Goal: Communication & Community: Answer question/provide support

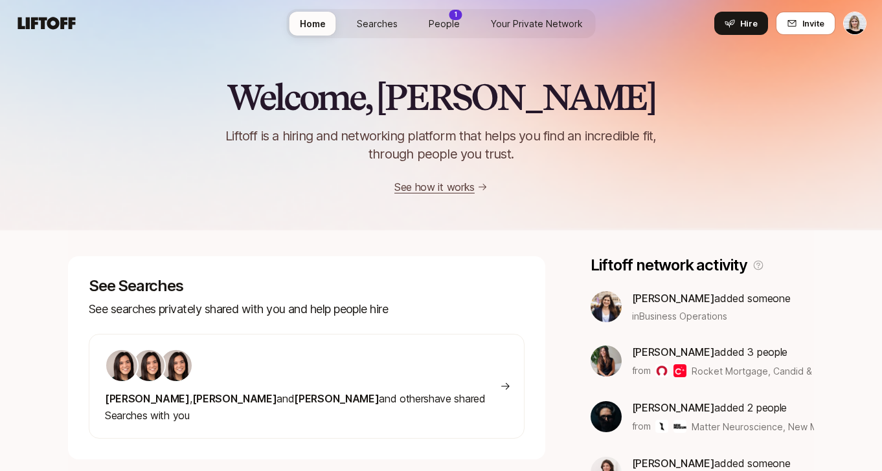
click at [324, 393] on span "[PERSON_NAME] , [PERSON_NAME] and [PERSON_NAME] and others have shared Searches…" at bounding box center [295, 407] width 381 height 30
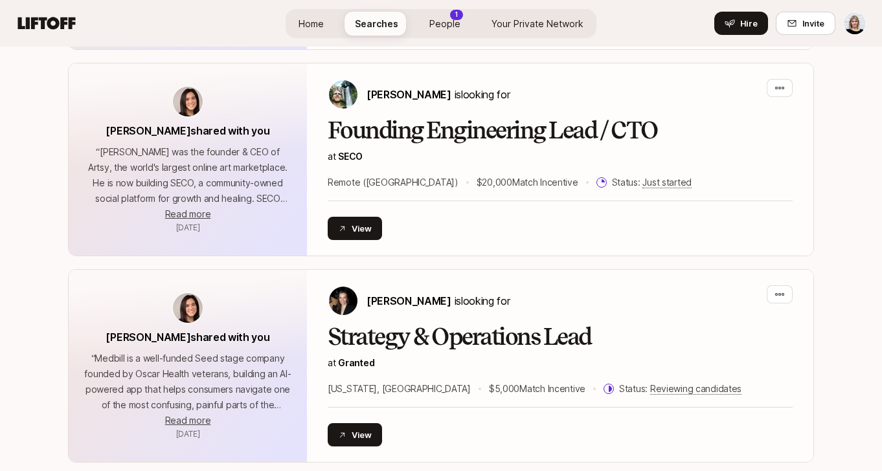
scroll to position [704, 0]
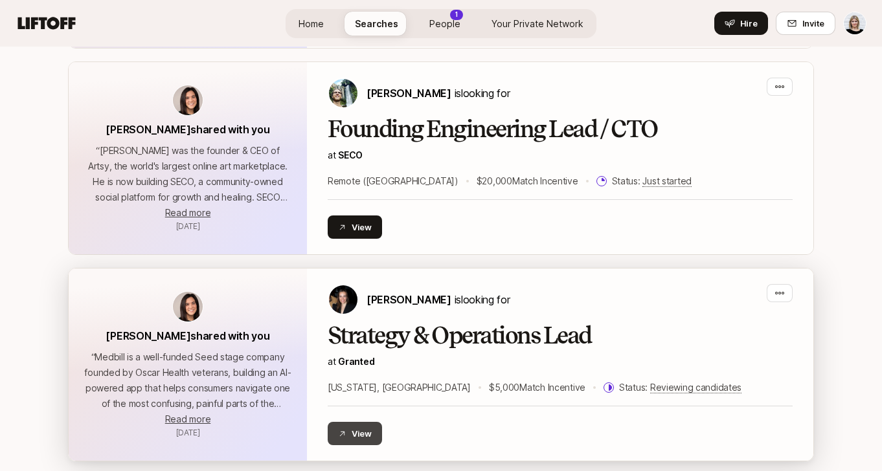
click at [355, 432] on button "View" at bounding box center [354, 433] width 54 height 23
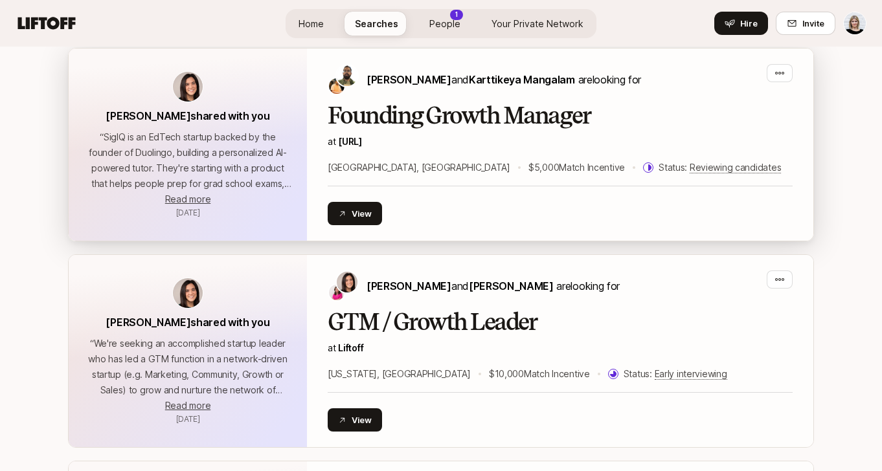
scroll to position [1751, 0]
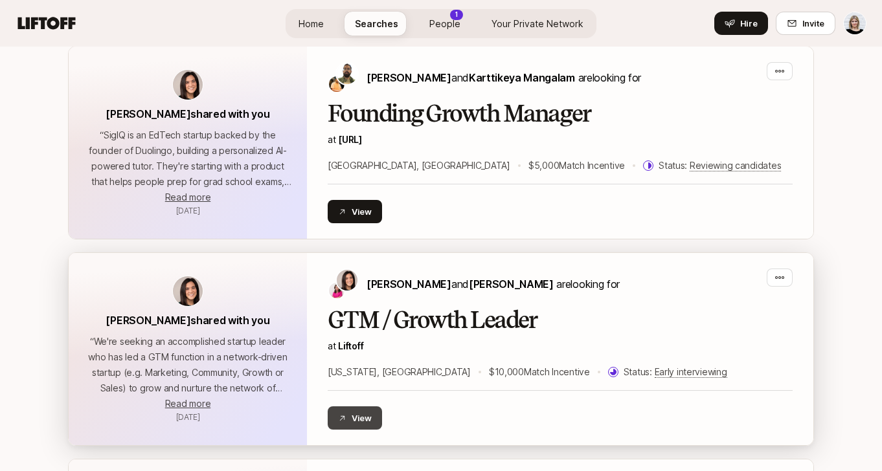
click at [368, 416] on button "View" at bounding box center [354, 417] width 54 height 23
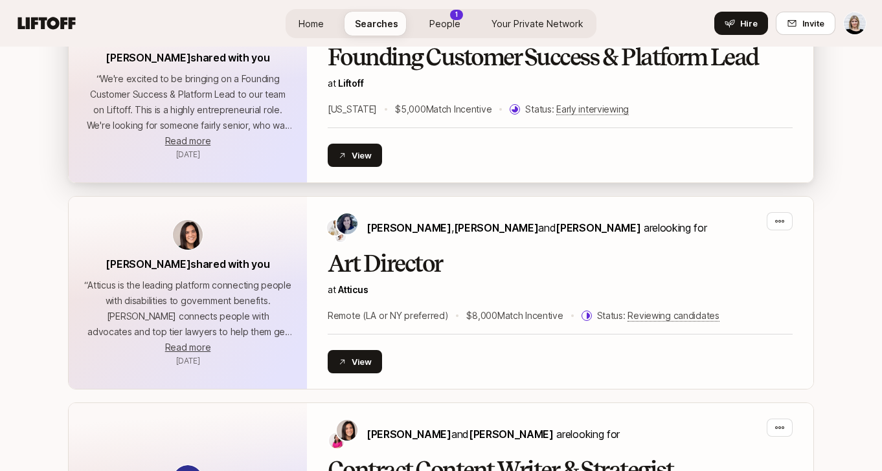
scroll to position [2227, 0]
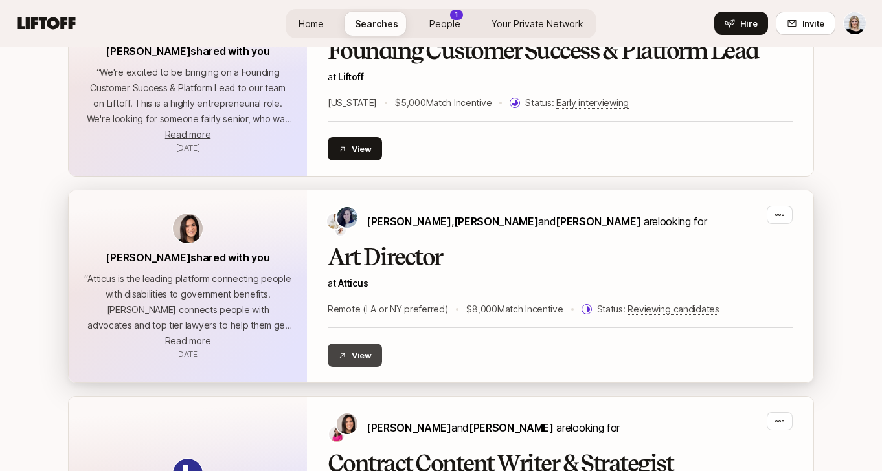
click at [364, 354] on button "View" at bounding box center [354, 355] width 54 height 23
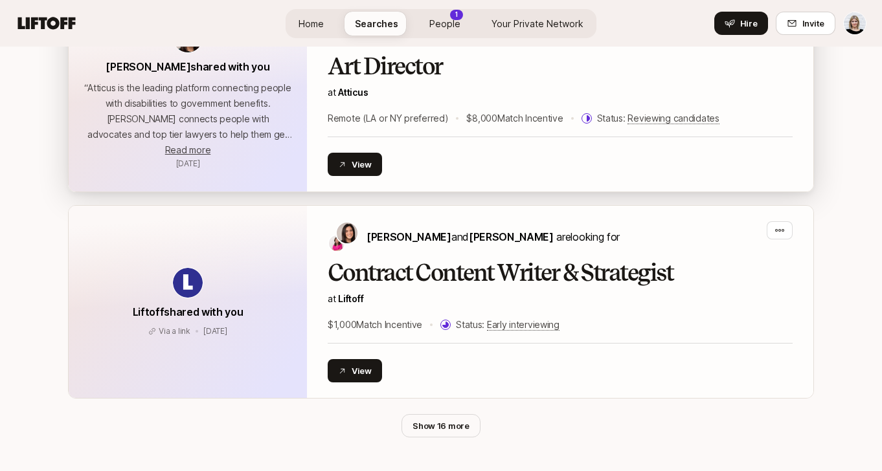
scroll to position [2426, 0]
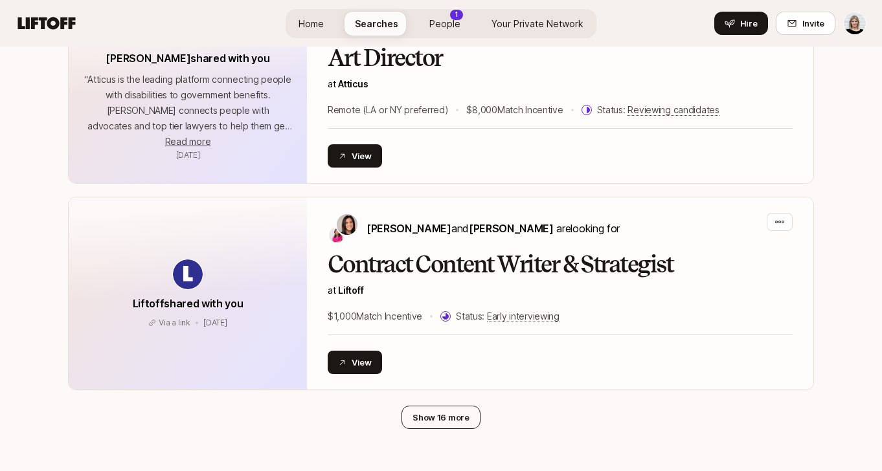
click at [424, 421] on button "Show 16 more" at bounding box center [440, 417] width 79 height 23
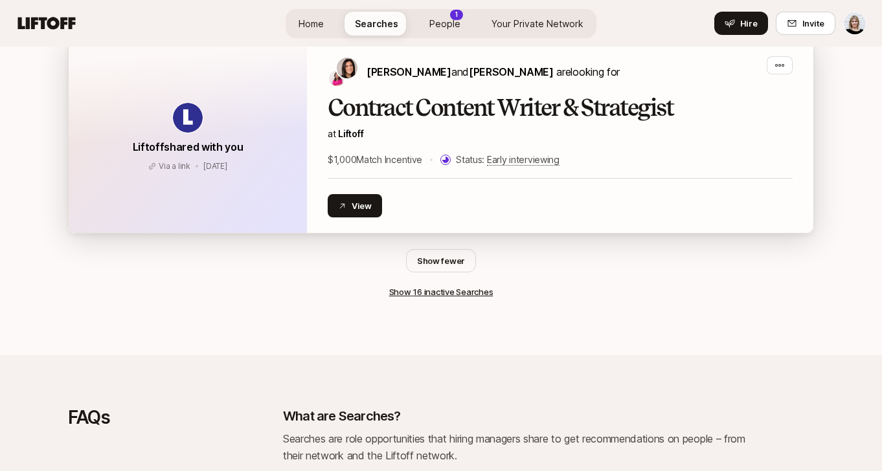
scroll to position [2588, 0]
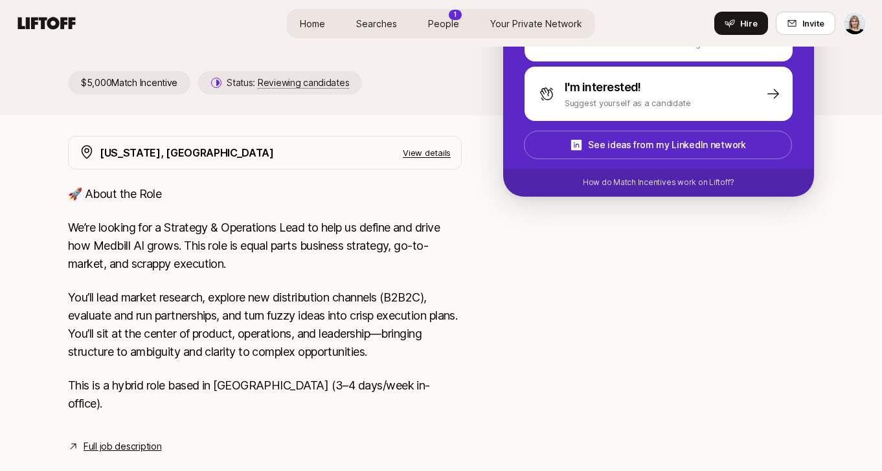
scroll to position [287, 0]
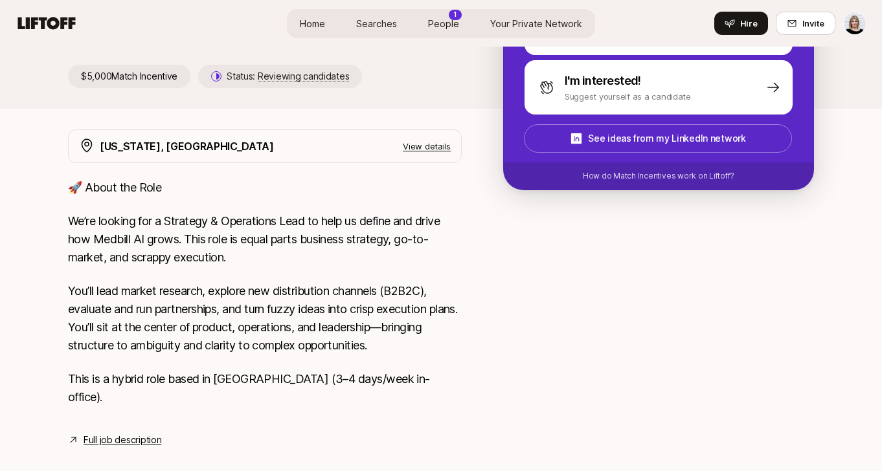
click at [126, 432] on link "Full job description" at bounding box center [122, 440] width 78 height 16
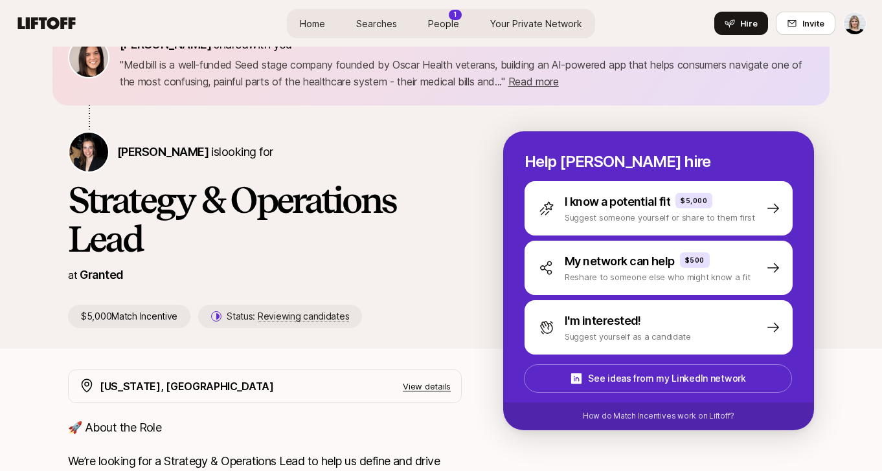
scroll to position [0, 0]
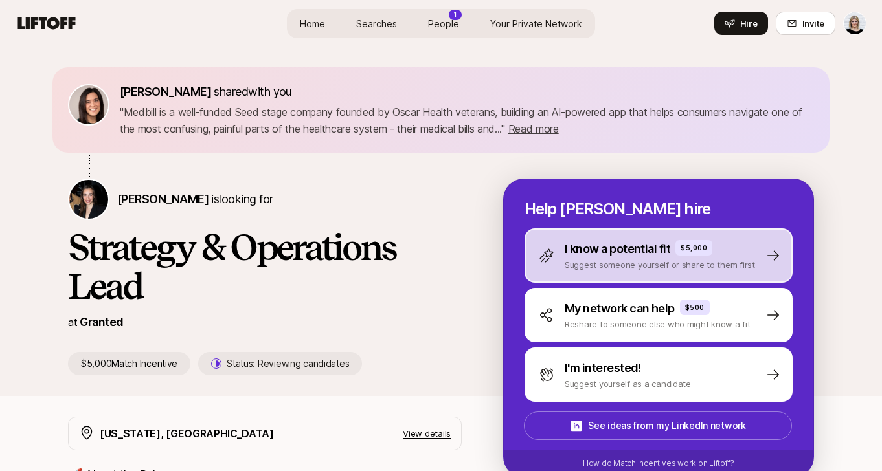
click at [612, 255] on p "I know a potential fit" at bounding box center [616, 249] width 105 height 18
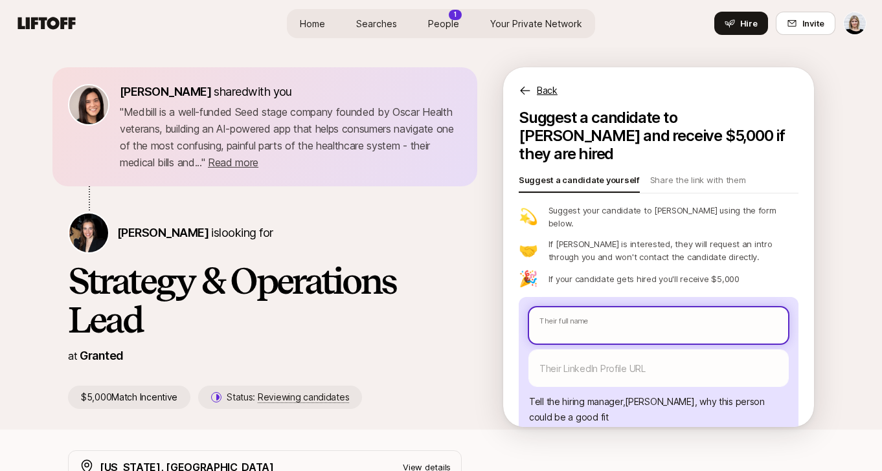
click at [601, 307] on input "text" at bounding box center [658, 325] width 259 height 36
type textarea "x"
type input "S"
type textarea "x"
type input "Sh"
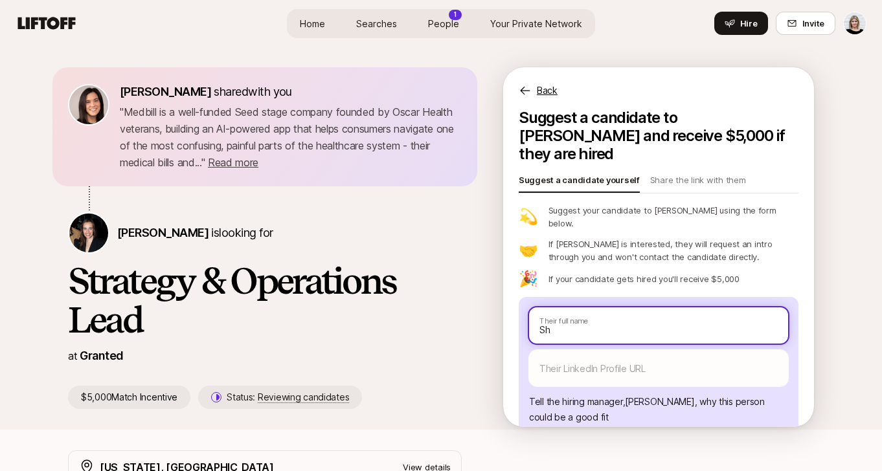
type textarea "x"
type input "Shi"
type textarea "x"
type input "Shiv"
type textarea "x"
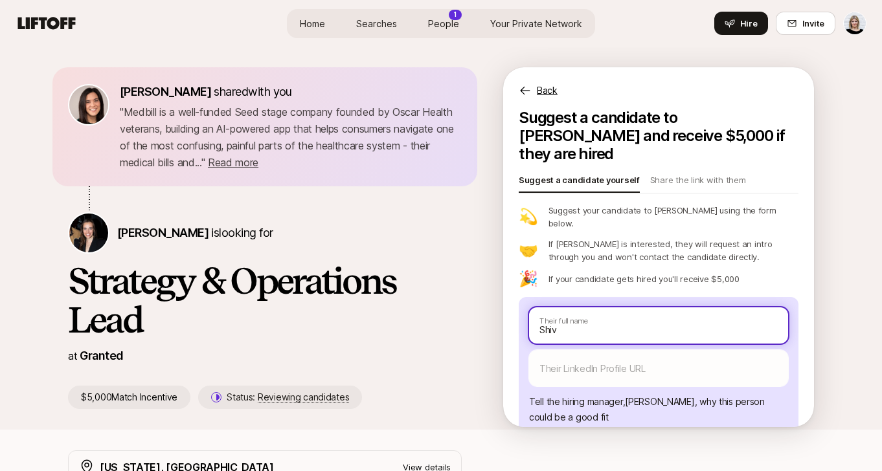
type input "Shiva"
type textarea "x"
type input "Shivan"
type textarea "x"
type input "Shivani"
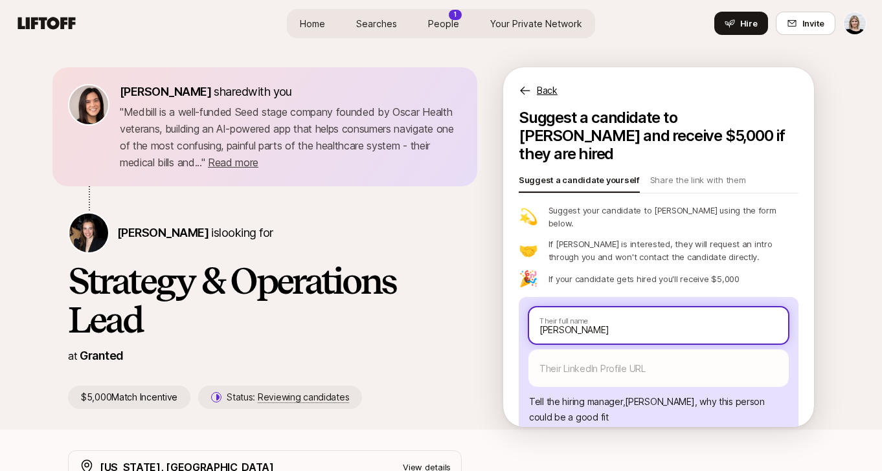
type textarea "x"
type input "Shivani"
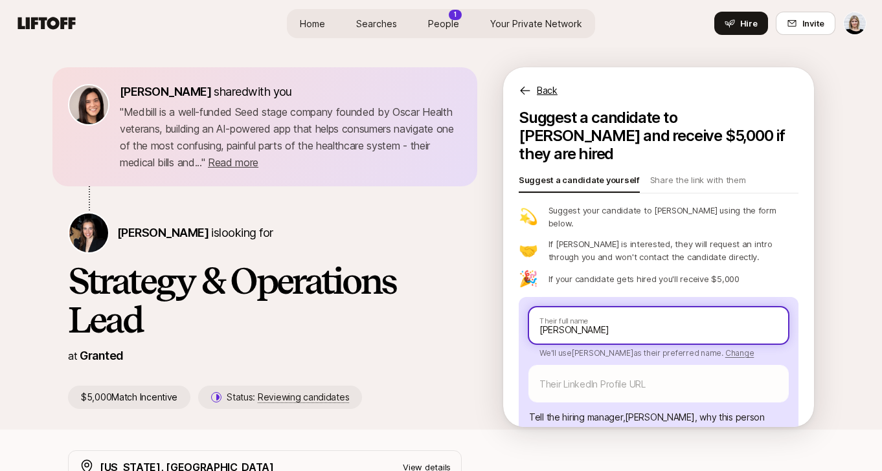
type textarea "x"
type input "Shivani A"
type textarea "x"
type input "Shivani Am"
type textarea "x"
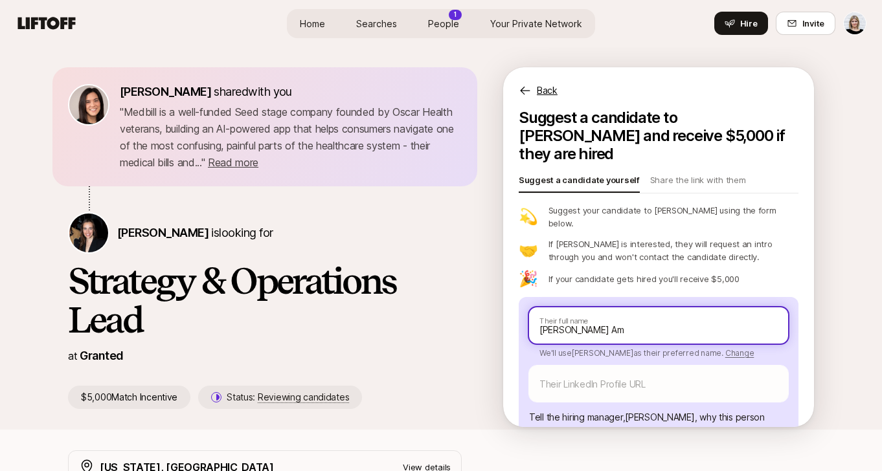
type input "Shivani Ama"
type textarea "x"
type input "Shivani Amar"
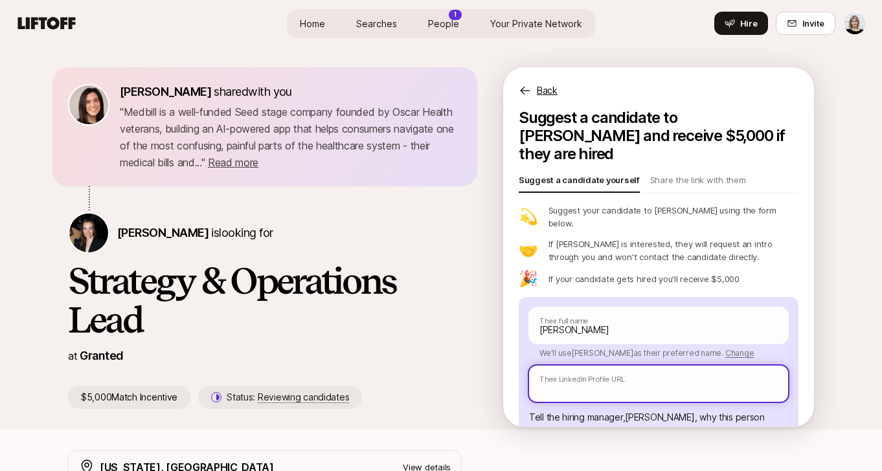
click at [612, 366] on input "text" at bounding box center [658, 384] width 259 height 36
paste input "https://www.linkedin.com/in/shivaniamar/"
type textarea "x"
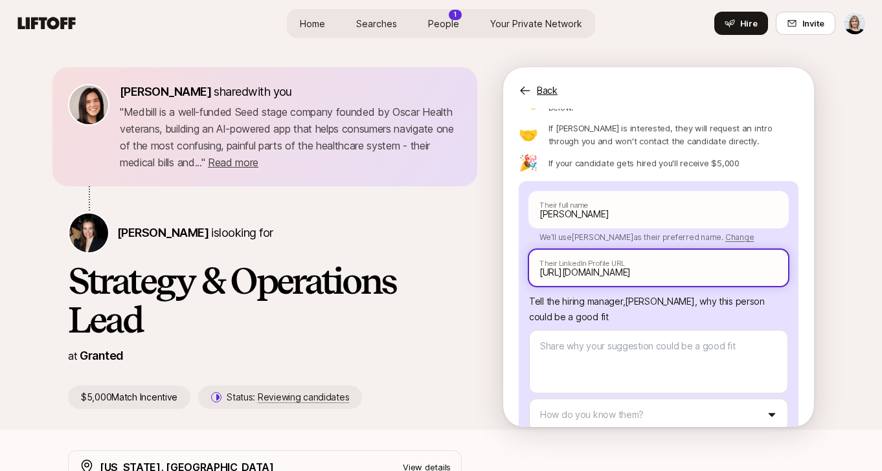
scroll to position [137, 0]
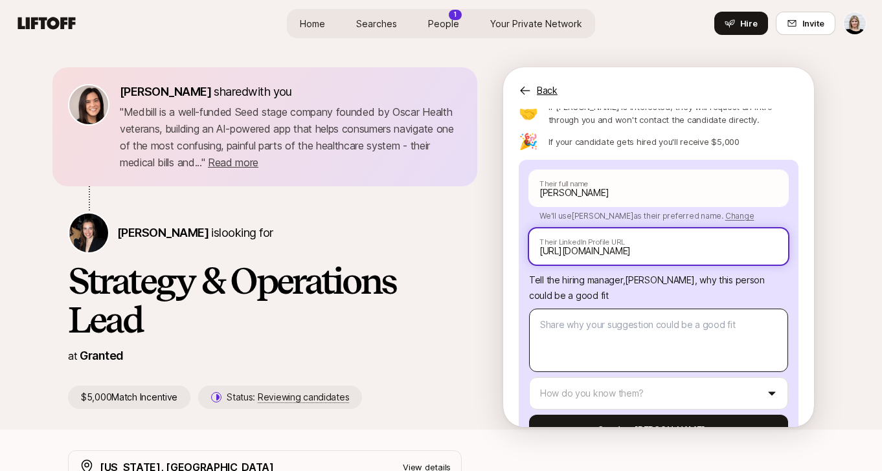
type input "https://www.linkedin.com/in/shivaniamar/"
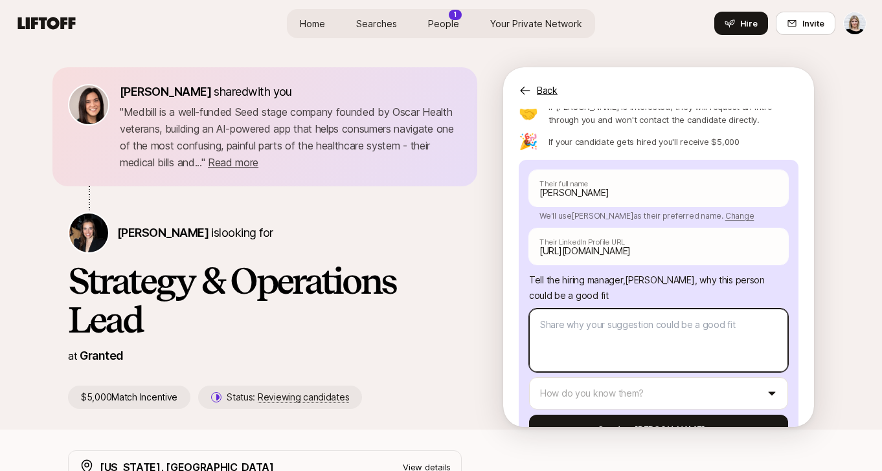
click at [602, 309] on textarea at bounding box center [658, 340] width 259 height 63
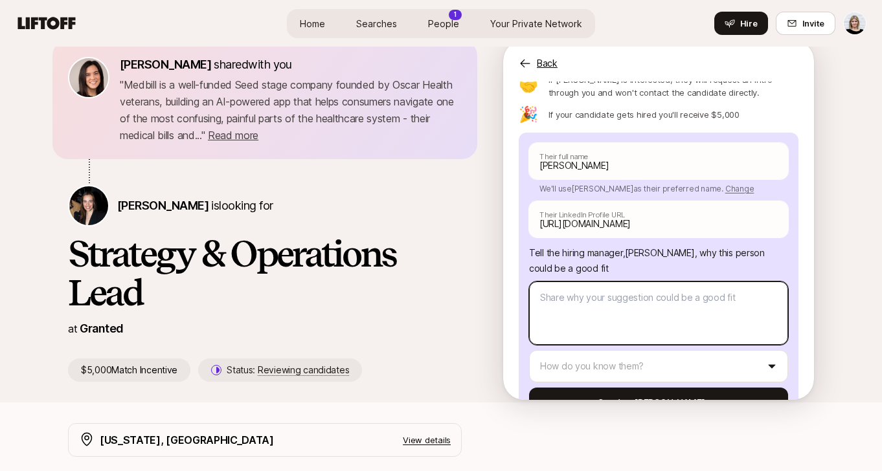
scroll to position [23, 0]
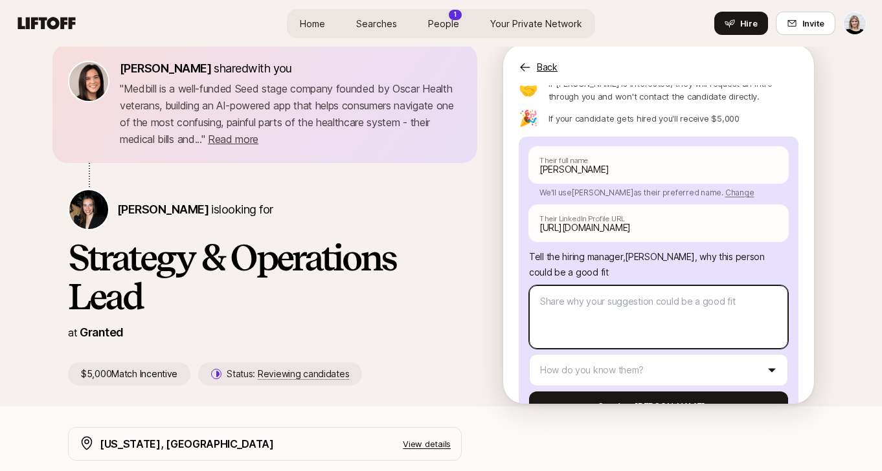
type textarea "x"
type textarea "S"
type textarea "x"
type textarea "Sh"
type textarea "x"
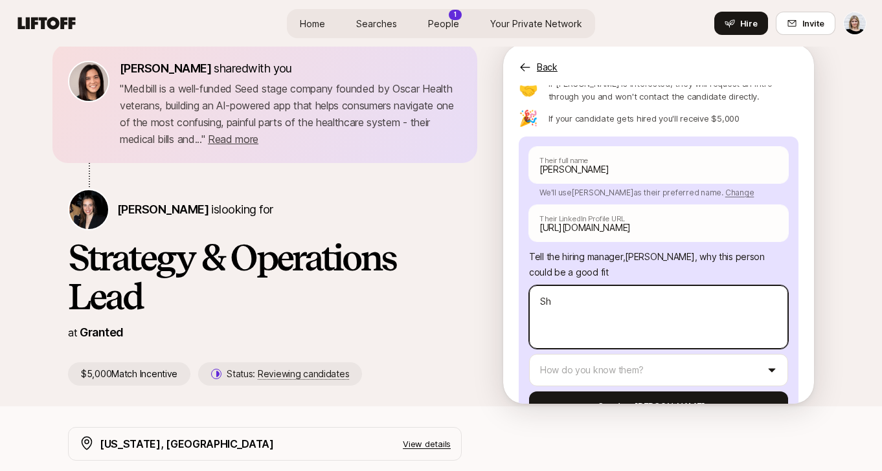
type textarea "Shi"
type textarea "x"
type textarea "Shiv"
type textarea "x"
type textarea "Shiva"
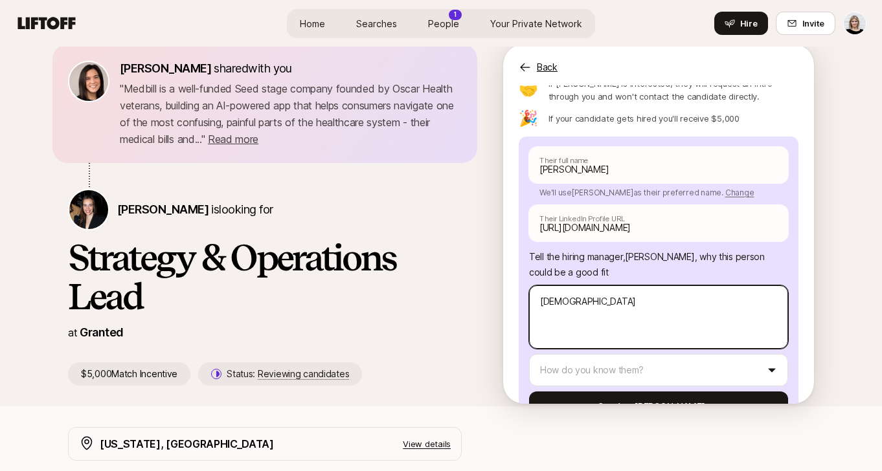
type textarea "x"
type textarea "Shivan"
type textarea "x"
type textarea "Shivano"
type textarea "x"
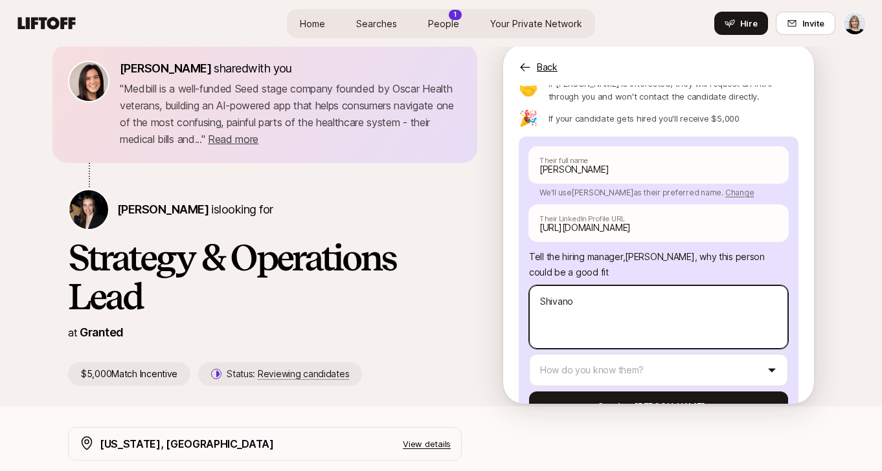
type textarea "Shivano"
type textarea "x"
type textarea "Shivano w"
type textarea "x"
type textarea "Shivano wo"
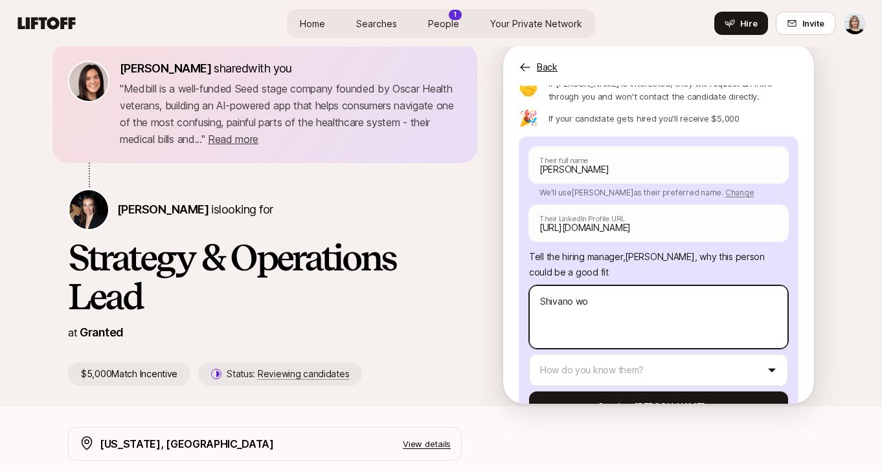
type textarea "x"
type textarea "Shivano wor"
type textarea "x"
type textarea "Shivano work"
type textarea "x"
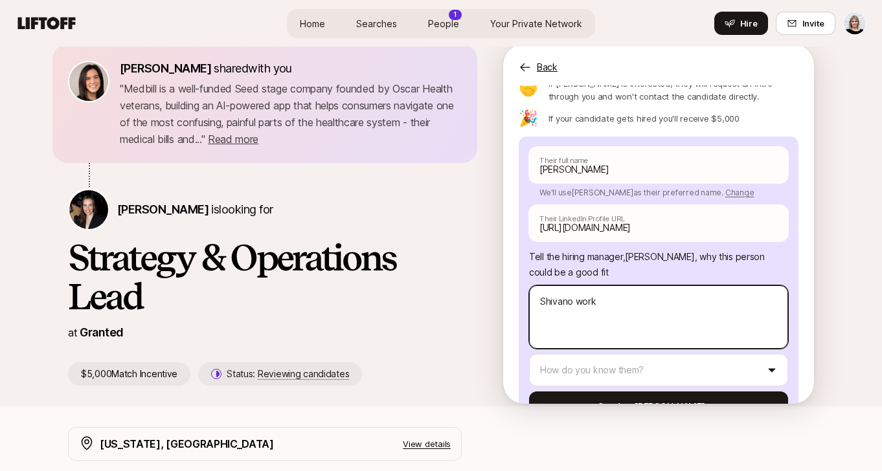
type textarea "Shivano worke"
type textarea "x"
type textarea "Shivano worked"
type textarea "x"
type textarea "Shivano worked"
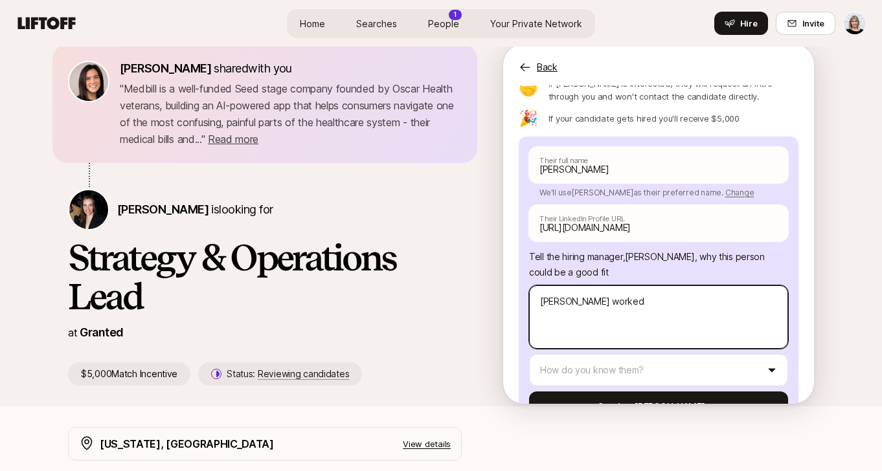
type textarea "x"
type textarea "Shivano worked d"
type textarea "x"
type textarea "Shivano worked di"
type textarea "x"
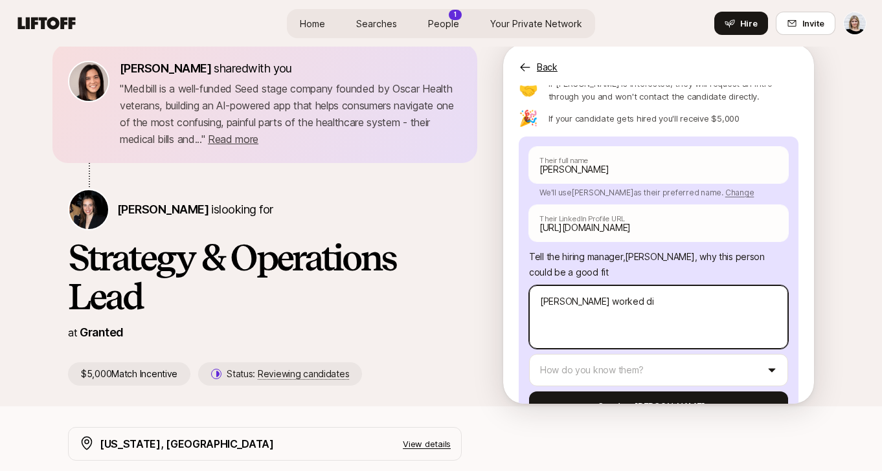
type textarea "Shivano worked dir"
type textarea "x"
type textarea "Shivano worked dire"
type textarea "x"
type textarea "Shivano worked direc"
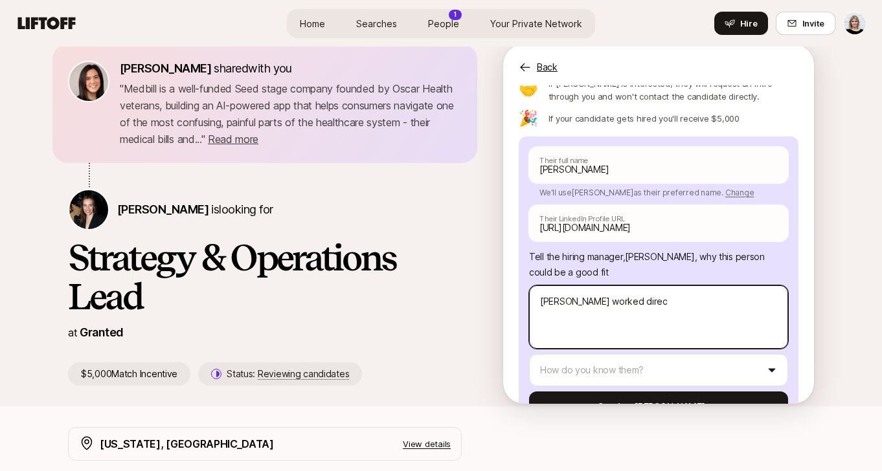
type textarea "x"
type textarea "Shivano worked direct"
type textarea "x"
type textarea "Shivano worked directl"
type textarea "x"
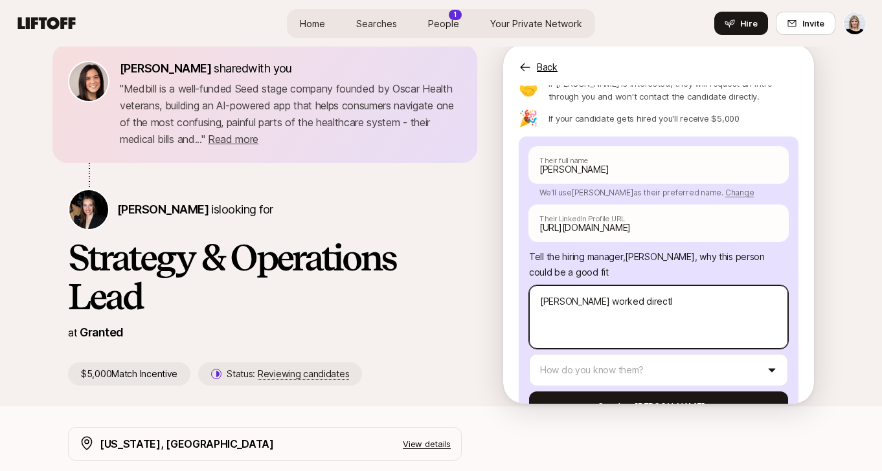
type textarea "Shivano worked directly"
type textarea "x"
type textarea "Shivano worked directly"
type textarea "x"
type textarea "Shivano worked directly wi"
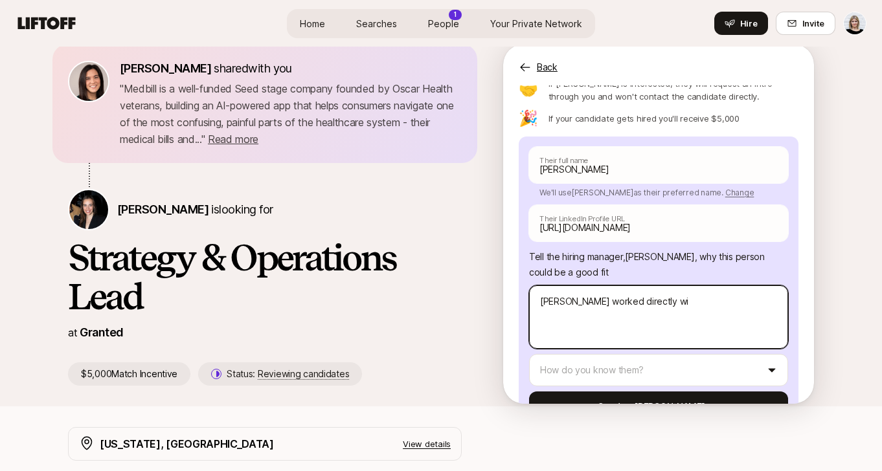
type textarea "x"
type textarea "Shivano worked directly wit"
type textarea "x"
type textarea "Shivano worked directly with"
type textarea "x"
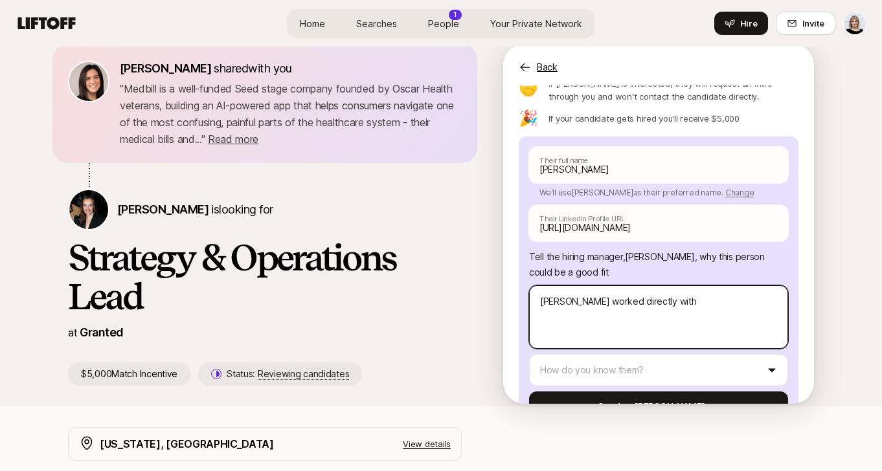
type textarea "Shivano worked directly with"
type textarea "x"
type textarea "Shivano worked directly with t"
type textarea "x"
type textarea "Shivano worked directly with th"
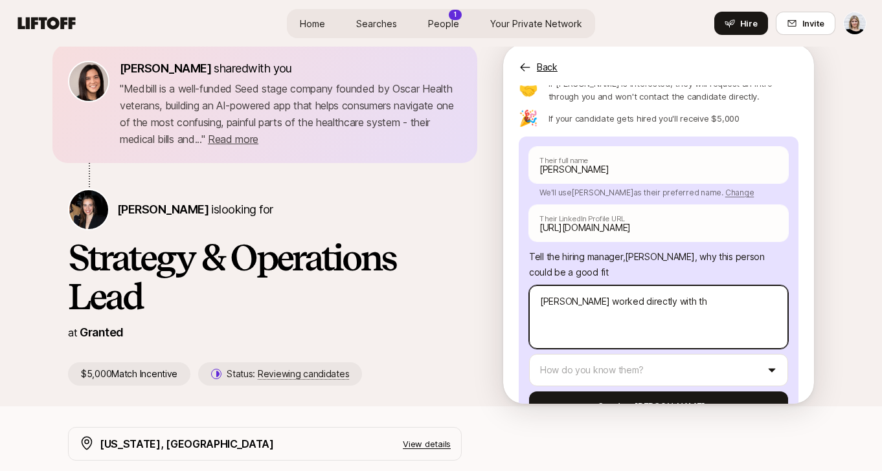
type textarea "x"
type textarea "Shivano worked directly with the"
type textarea "x"
type textarea "Shivano worked directly with the"
type textarea "x"
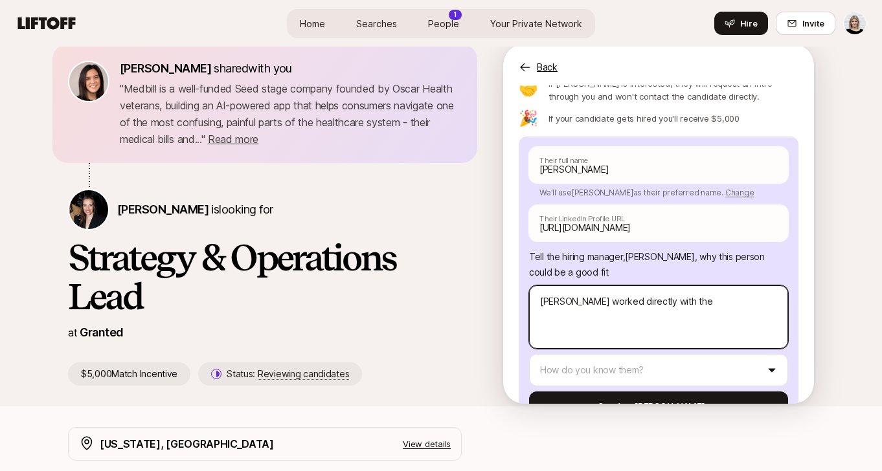
type textarea "Shivano worked directly with the C"
type textarea "x"
type textarea "Shivano worked directly with the CE"
type textarea "x"
type textarea "Shivano worked directly with the CEO"
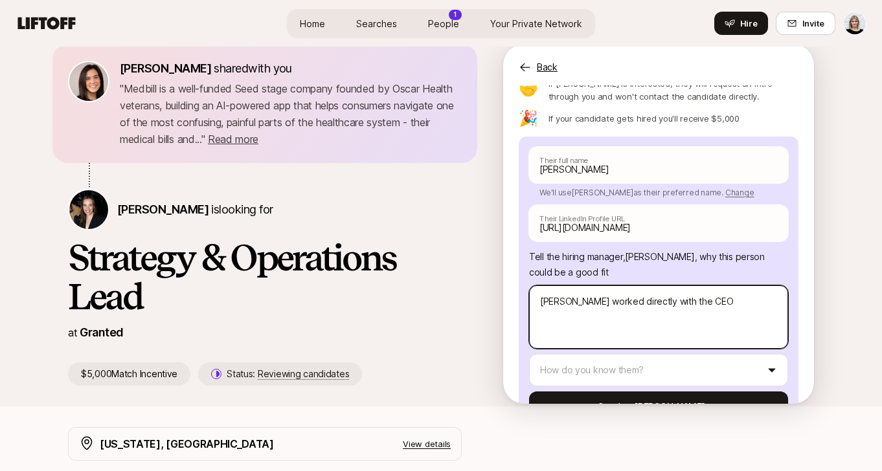
type textarea "x"
type textarea "Shivano worked directly with the CEO"
type textarea "x"
type textarea "Shivano worked directly with the CEO a"
type textarea "x"
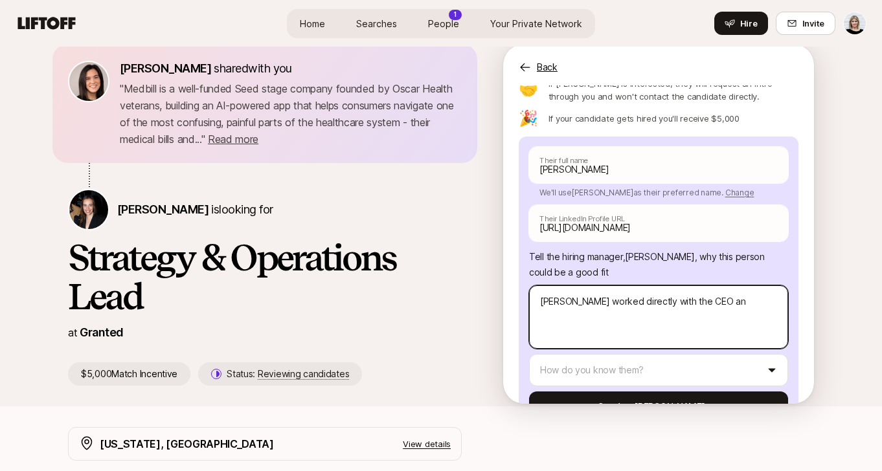
type textarea "Shivano worked directly with the CEO and"
type textarea "x"
type textarea "Shivano worked directly with the CEO and"
type textarea "x"
type textarea "Shivano worked directly with the CEO and C"
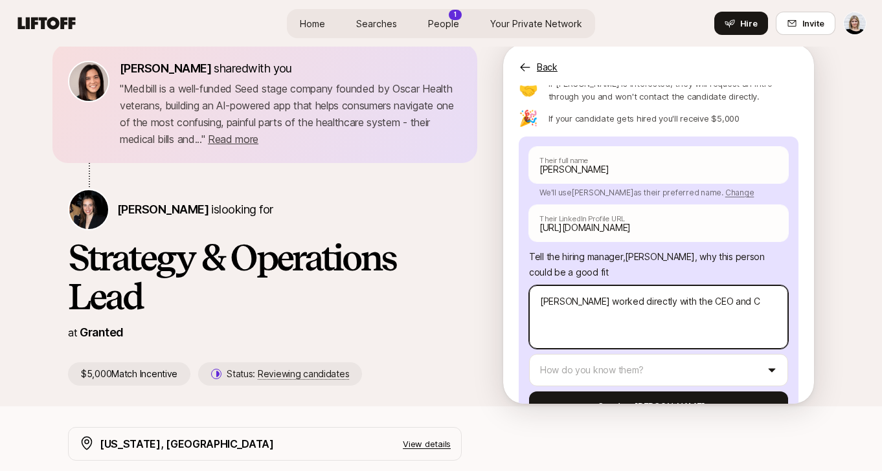
type textarea "x"
type textarea "Shivano worked directly with the CEO and C-"
type textarea "x"
type textarea "Shivano worked directly with the CEO and C-l"
type textarea "x"
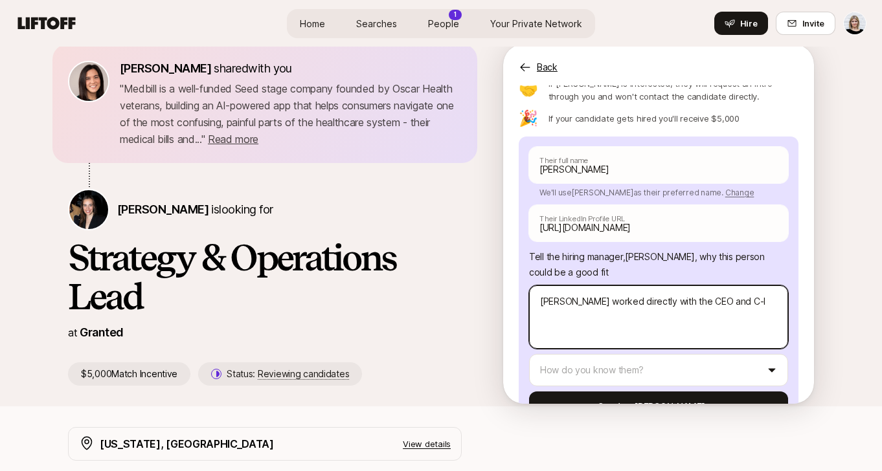
type textarea "Shivano worked directly with the CEO and C-le"
type textarea "x"
type textarea "Shivano worked directly with the CEO and C-lev"
type textarea "x"
type textarea "Shivano worked directly with the CEO and C-leve"
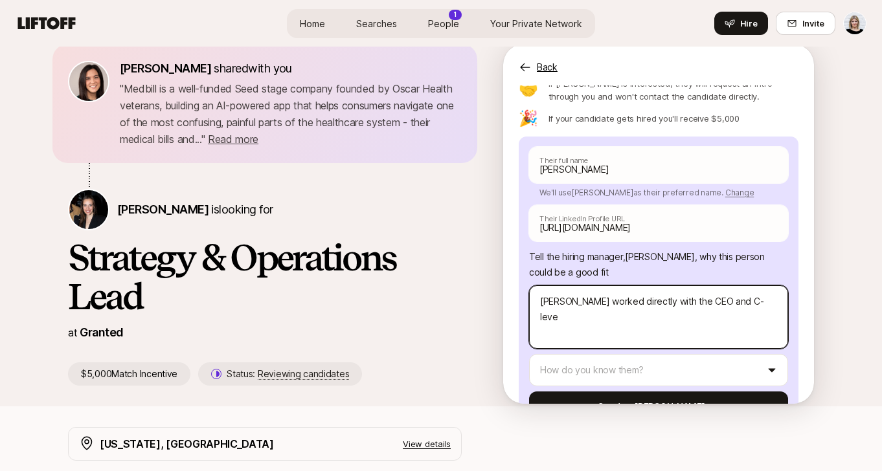
type textarea "x"
type textarea "Shivano worked directly with the CEO and C-level"
type textarea "x"
type textarea "Shivano worked directly with the CEO and C-level"
type textarea "x"
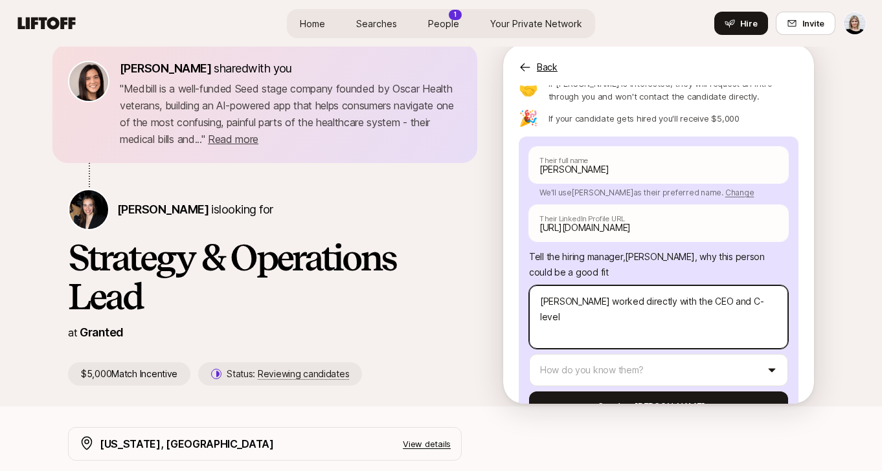
type textarea "Shivano worked directly with the CEO and C-level"
type textarea "x"
type textarea "Shivano worked directly with the CEO and C-leve"
type textarea "x"
type textarea "Shivano worked directly with the CEO and C-lev"
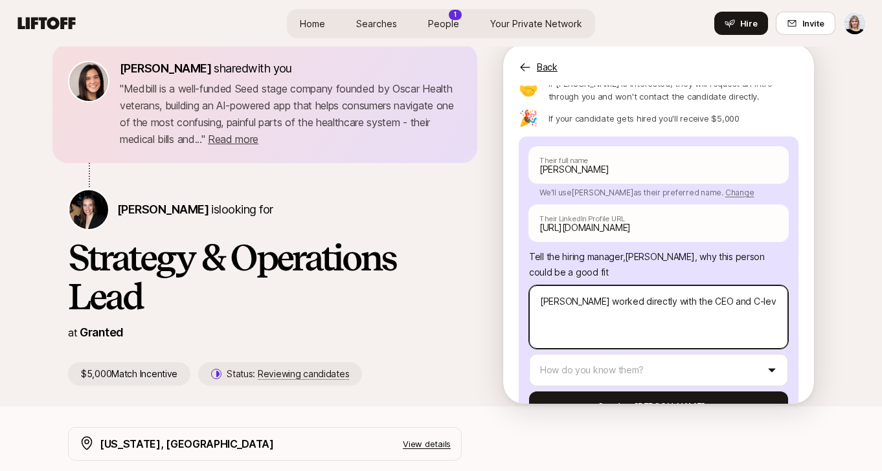
type textarea "x"
type textarea "Shivano worked directly with the CEO and C-le"
type textarea "x"
type textarea "Shivano worked directly with the CEO and C-l"
type textarea "x"
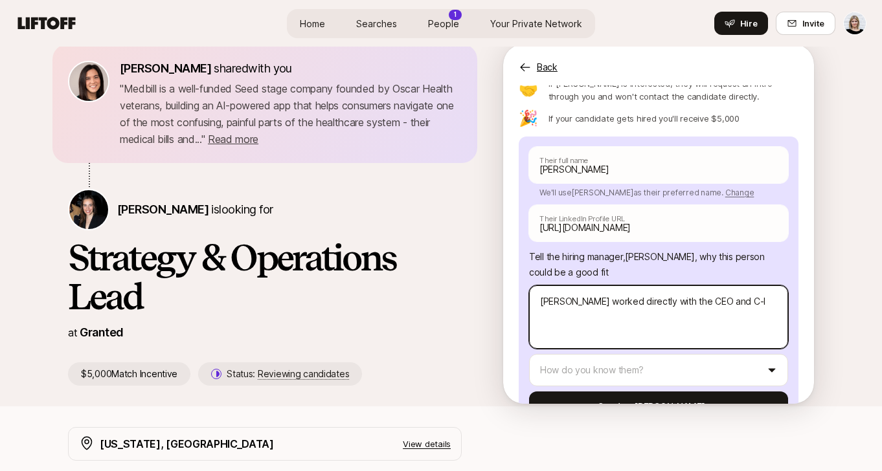
type textarea "Shivano worked directly with the CEO and C-"
type textarea "x"
type textarea "Shivano worked directly with the CEO and C"
type textarea "x"
type textarea "Shivano worked directly with the CEO and C"
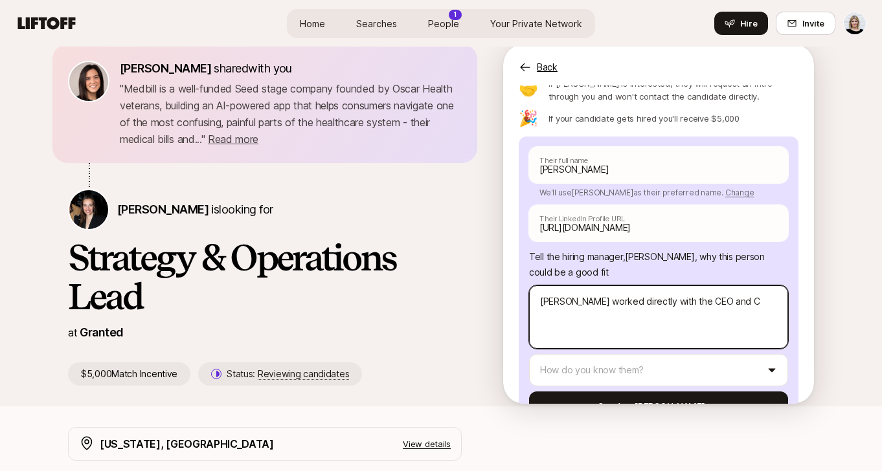
type textarea "x"
type textarea "Shivano worked directly with the CEO and C su"
type textarea "x"
type textarea "Shivano worked directly with the CEO and C suit"
type textarea "x"
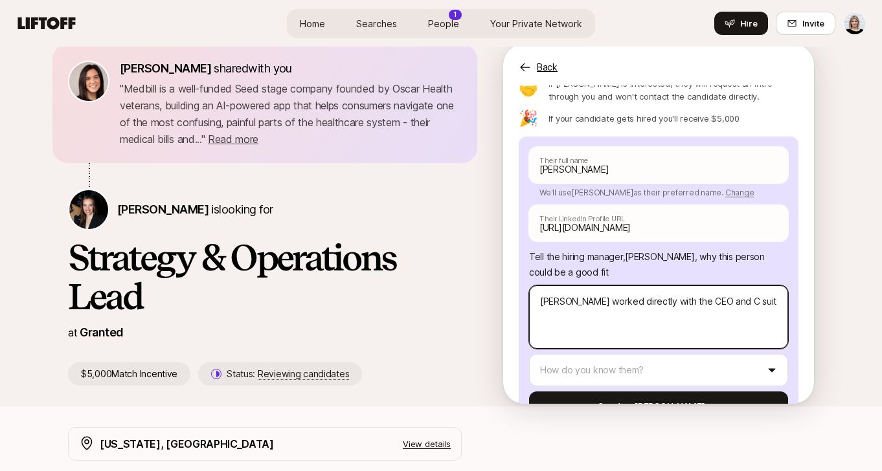
type textarea "Shivano worked directly with the CEO and C suite"
type textarea "x"
type textarea "Shivano worked directly with the CEO and C suite"
type textarea "x"
type textarea "Shivano worked directly with the CEO and C suite a"
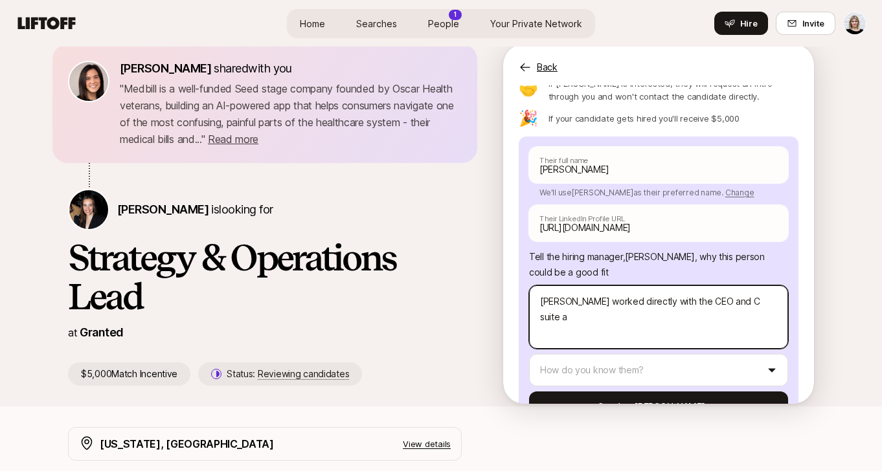
type textarea "x"
type textarea "Shivano worked directly with the CEO and C suite at"
type textarea "x"
type textarea "Shivano worked directly with the CEO and C suite at"
type textarea "x"
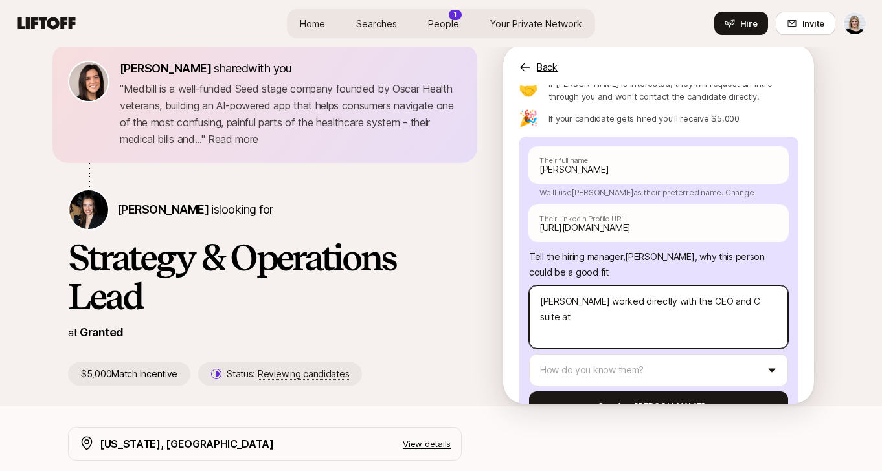
type textarea "Shivano worked directly with the CEO and C suite at B"
type textarea "x"
type textarea "Shivano worked directly with the CEO and C suite at Br"
type textarea "x"
type textarea "Shivano worked directly with the CEO and C suite at Bra"
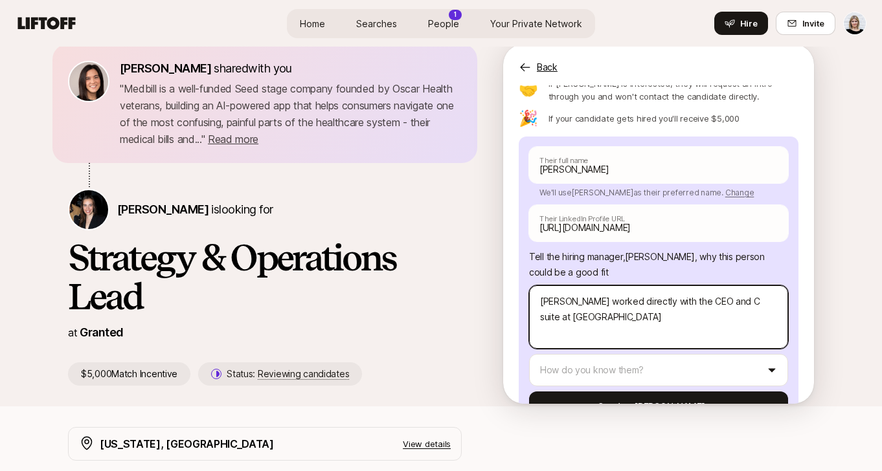
type textarea "x"
type textarea "Shivano worked directly with the CEO and C suite at Brav"
type textarea "x"
type textarea "Shivano worked directly with the CEO and C suite at Brave"
type textarea "x"
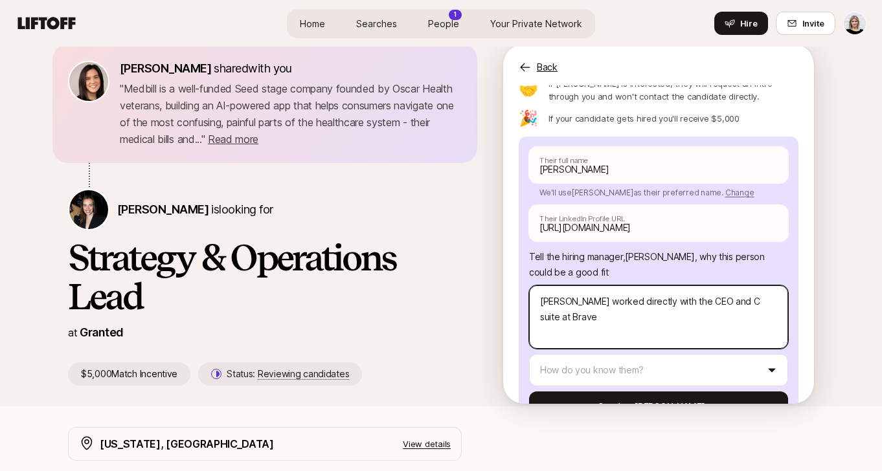
type textarea "Shivano worked directly with the CEO and C suite at Brave"
type textarea "x"
type textarea "Shivano worked directly with the CEO and C suite at Brave h"
type textarea "x"
type textarea "Shivano worked directly with the CEO and C suite at Brave he"
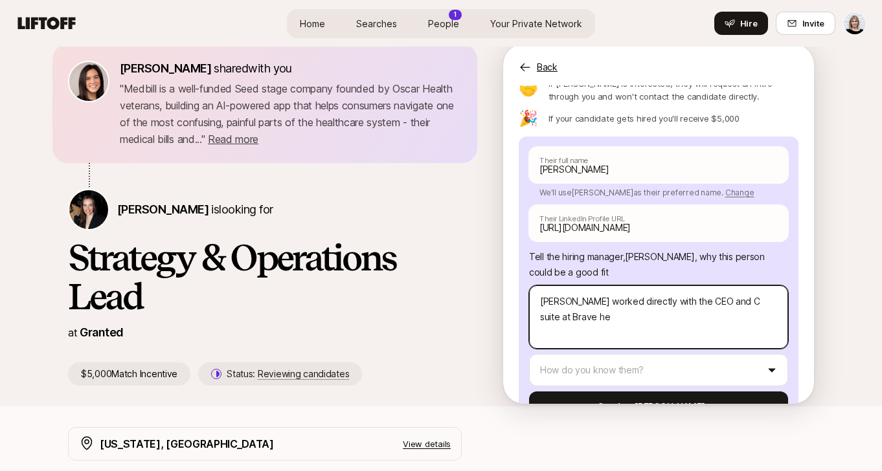
type textarea "x"
type textarea "Shivano worked directly with the CEO and C suite at Brave hea"
type textarea "x"
type textarea "Shivano worked directly with the CEO and C suite at Brave heat"
type textarea "x"
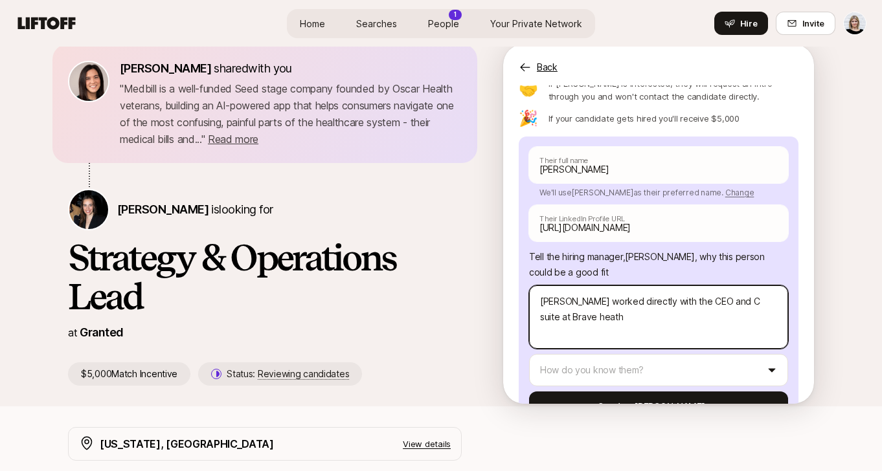
type textarea "Shivano worked directly with the CEO and C suite at Brave heath"
type textarea "x"
type textarea "Shivano worked directly with the CEO and C suite at Brave heath t"
type textarea "x"
type textarea "Shivano worked directly with the CEO and C suite at Brave heath to"
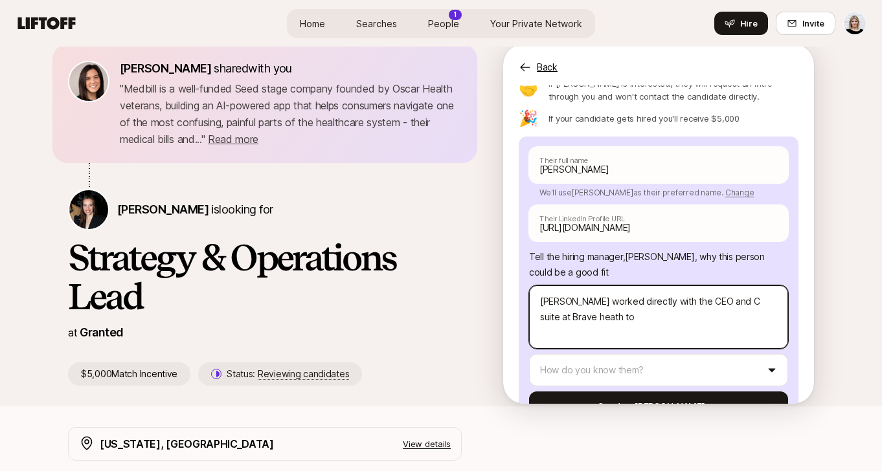
type textarea "x"
type textarea "Shivano worked directly with the CEO and C suite at Brave heath to"
click at [571, 285] on textarea "Shivano worked directly with the CEO and C suite at Brave heath to" at bounding box center [658, 316] width 259 height 63
type textarea "x"
type textarea "Shivan worked directly with the CEO and C suite at Brave heath to"
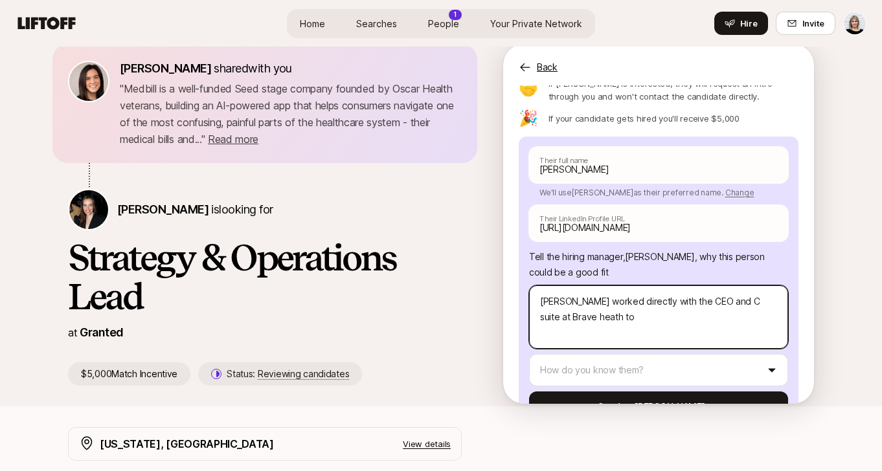
type textarea "x"
type textarea "Shivani worked directly with the CEO and C suite at Brave heath to"
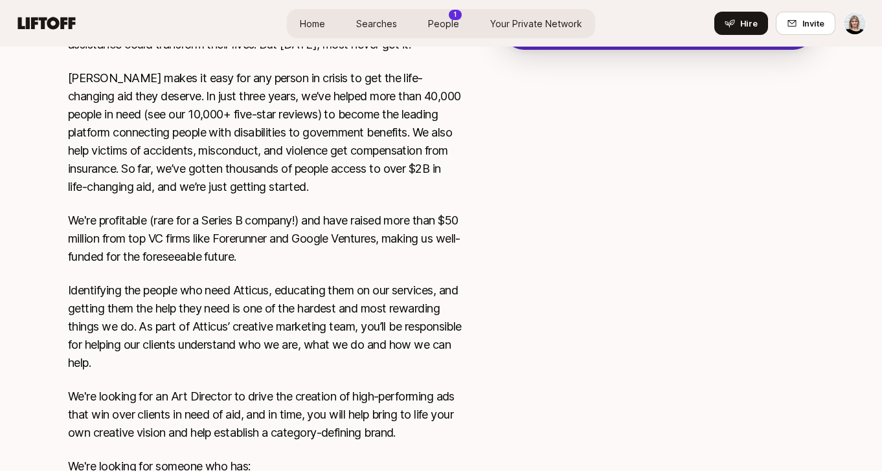
scroll to position [515, 0]
